Goal: Entertainment & Leisure: Consume media (video, audio)

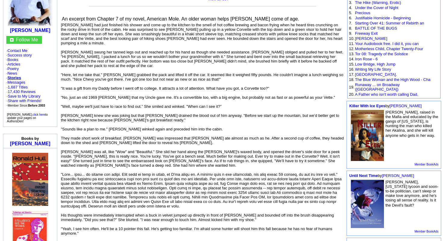
scroll to position [93, 0]
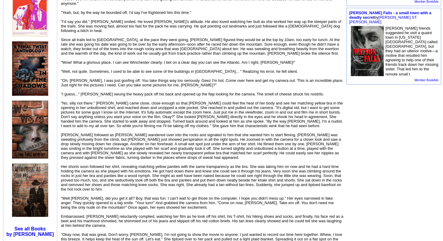
scroll to position [346, 0]
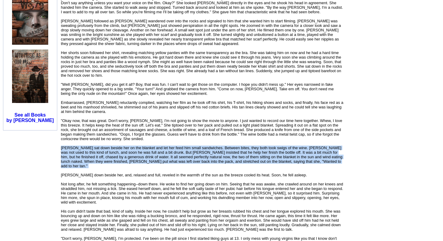
scroll to position [552, 0]
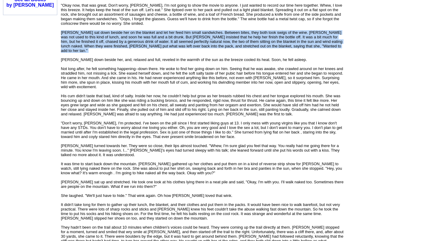
click at [80, 155] on font "[PERSON_NAME] had just finished his shower and come up to the kitchen to the sm…" at bounding box center [202, 145] width 283 height 1162
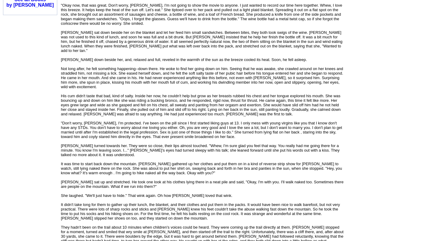
click at [80, 155] on font "[PERSON_NAME] had just finished his shower and come up to the kitchen to the sm…" at bounding box center [202, 145] width 283 height 1162
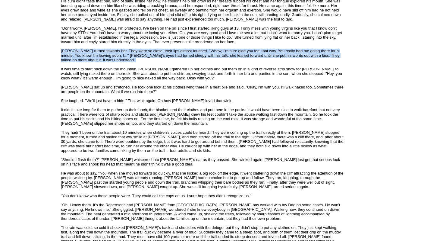
click at [80, 155] on div "An excerpt from Chapter 7 of my novel, American Mole. An older woman helps [PER…" at bounding box center [202, 44] width 283 height 1176
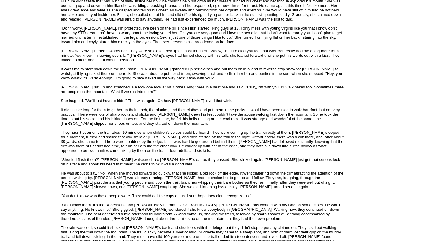
click at [80, 155] on div "An excerpt from Chapter 7 of my novel, American Mole. An older woman helps [PER…" at bounding box center [202, 44] width 283 height 1176
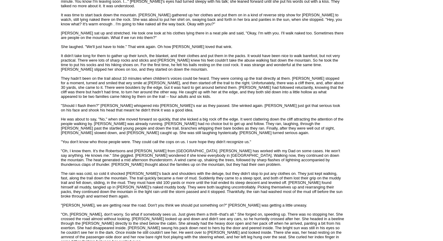
scroll to position [765, 0]
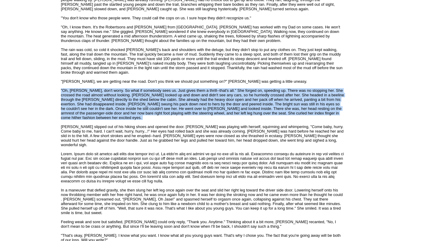
scroll to position [941, 0]
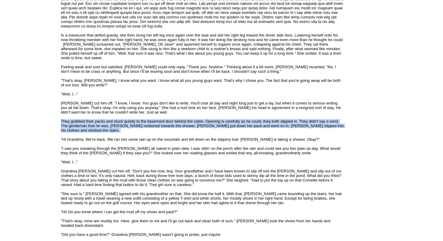
scroll to position [1114, 0]
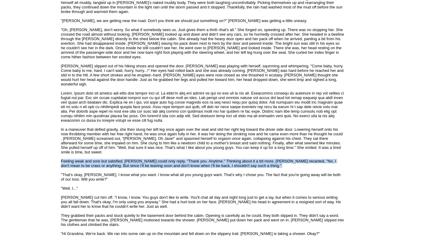
scroll to position [884, 0]
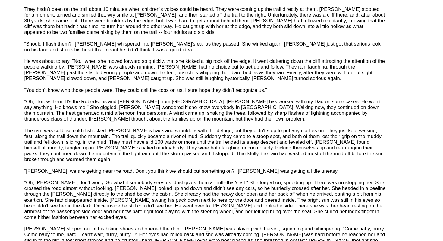
scroll to position [736, 0]
